Goal: Transaction & Acquisition: Purchase product/service

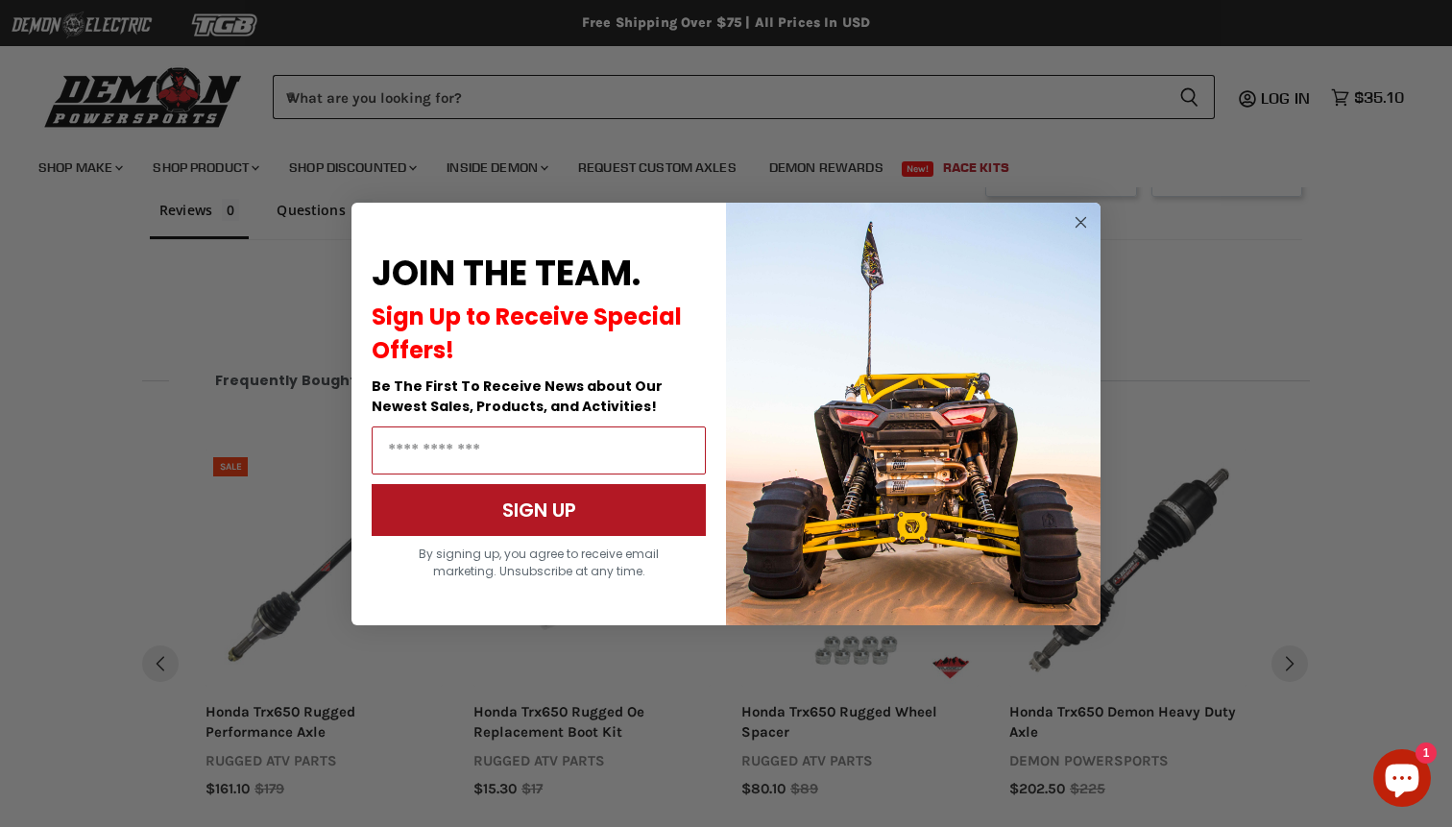
scroll to position [1383, 0]
